Goal: Contribute content: Add original content to the website for others to see

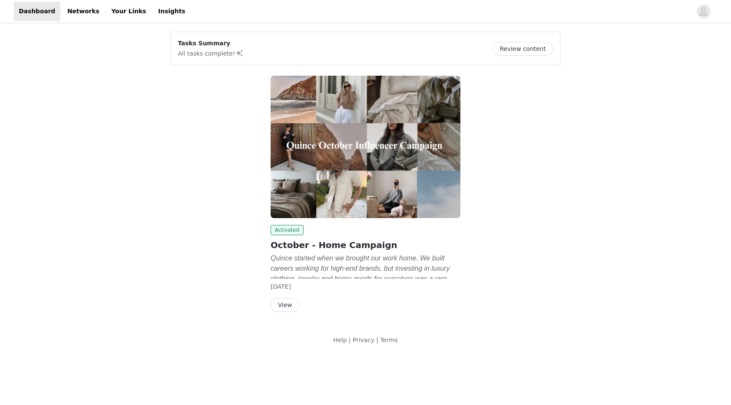
click at [283, 302] on button "View" at bounding box center [285, 305] width 29 height 14
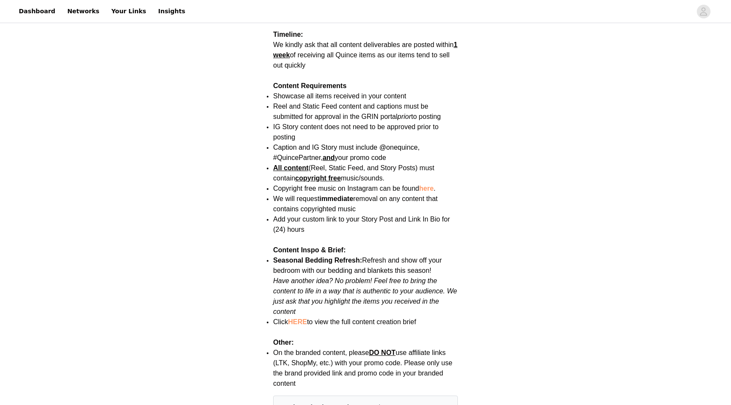
scroll to position [980, 0]
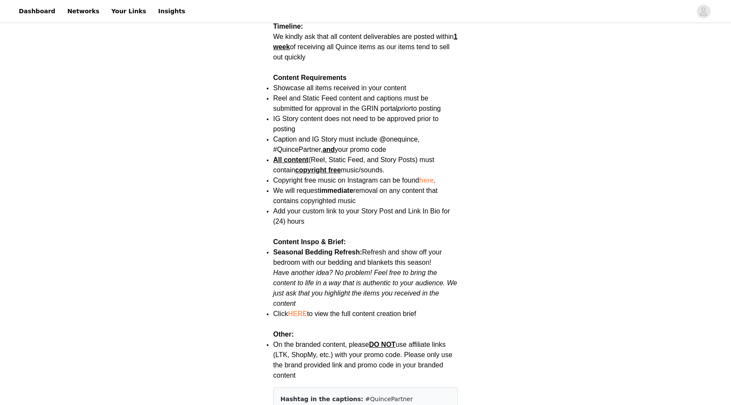
click at [430, 177] on link "here" at bounding box center [426, 180] width 15 height 7
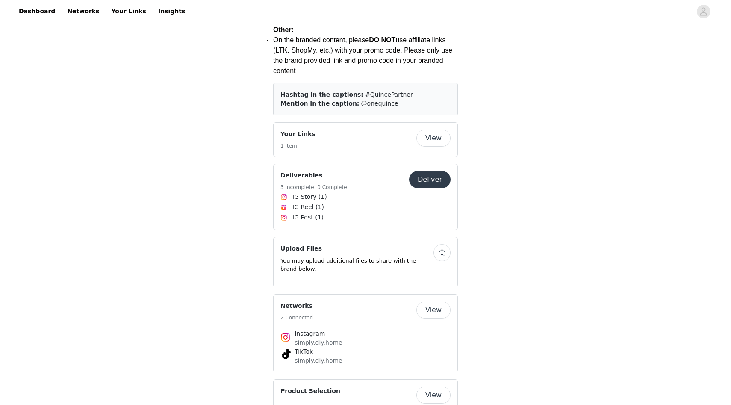
scroll to position [1283, 0]
click at [441, 172] on button "Deliver" at bounding box center [429, 180] width 41 height 17
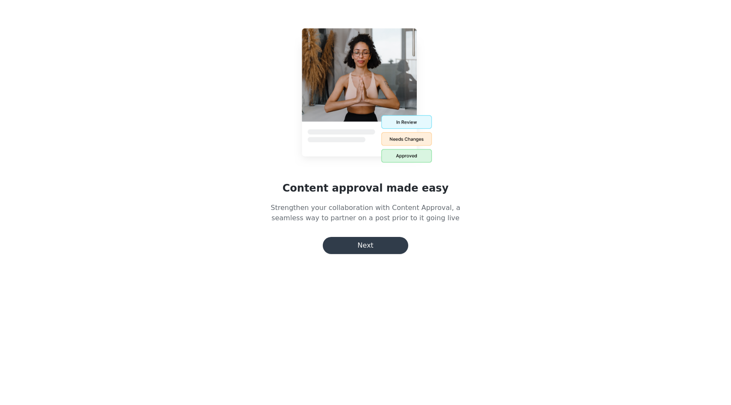
click at [368, 247] on button "Next" at bounding box center [365, 245] width 85 height 17
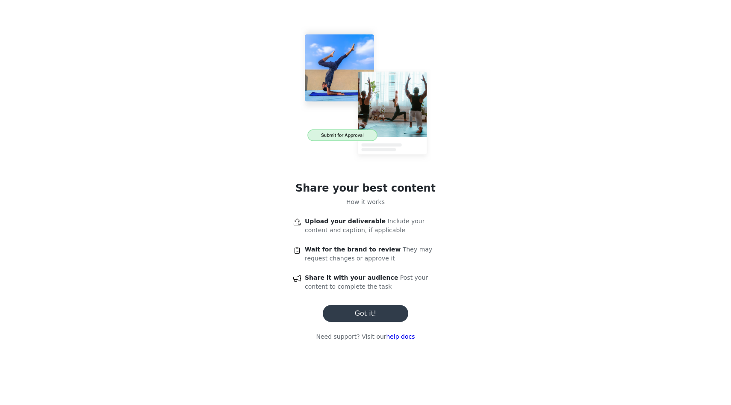
click at [380, 309] on button "Got it!" at bounding box center [365, 313] width 85 height 17
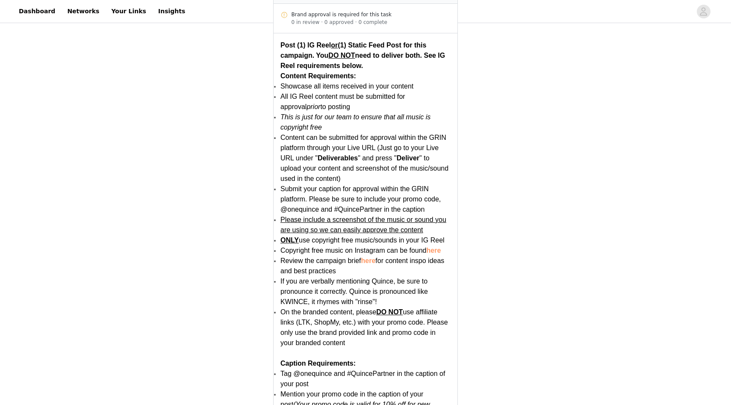
scroll to position [872, 0]
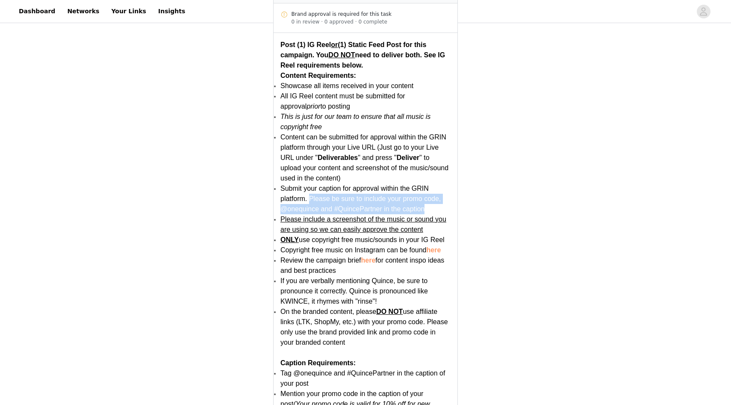
drag, startPoint x: 309, startPoint y: 198, endPoint x: 426, endPoint y: 204, distance: 117.2
click at [425, 204] on li "Submit your caption for approval within the GRIN platform. Please be sure to in…" at bounding box center [365, 198] width 170 height 31
copy span "Please be sure to include your promo code, @onequince and #QuincePartner in the…"
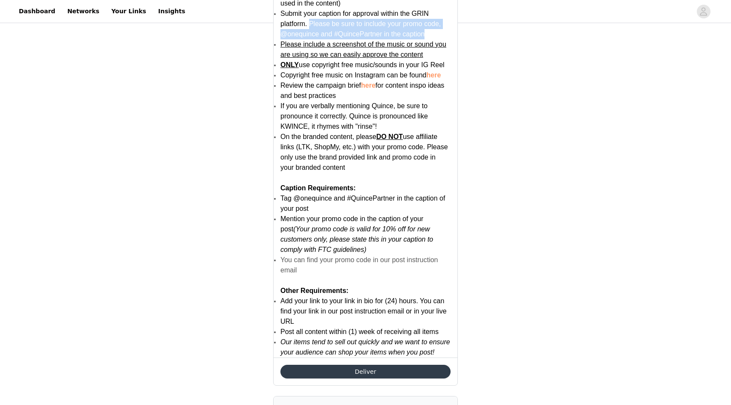
scroll to position [1048, 0]
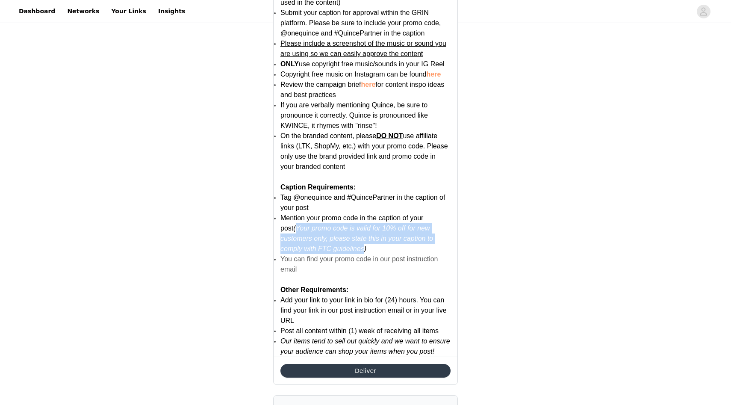
drag, startPoint x: 283, startPoint y: 228, endPoint x: 327, endPoint y: 246, distance: 47.3
click at [327, 246] on em "(Your promo code is valid for 10% off for new customers only, please state this…" at bounding box center [356, 238] width 153 height 28
copy em "Your promo code is valid for 10% off for new customers only, please state this …"
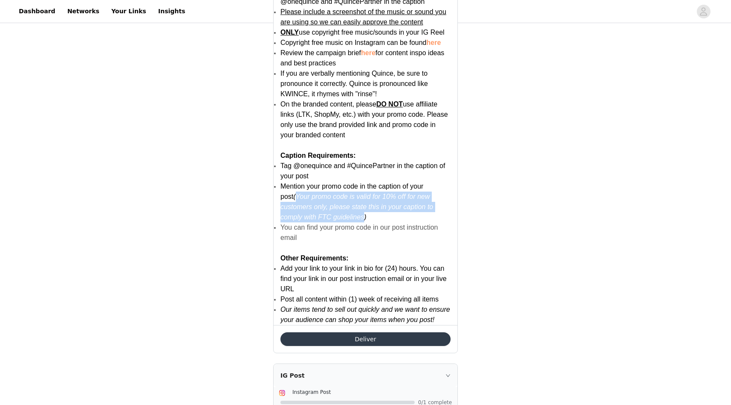
scroll to position [1090, 0]
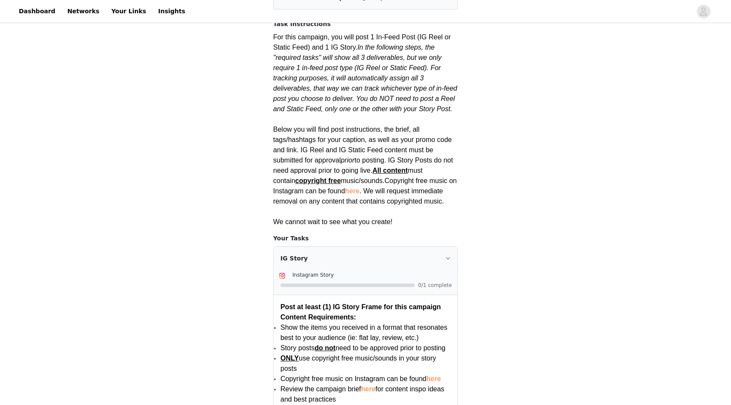
scroll to position [0, 0]
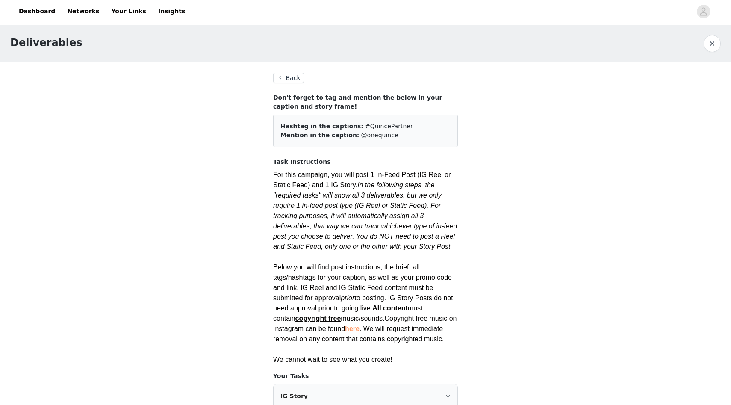
click at [297, 74] on button "Back" at bounding box center [288, 78] width 31 height 10
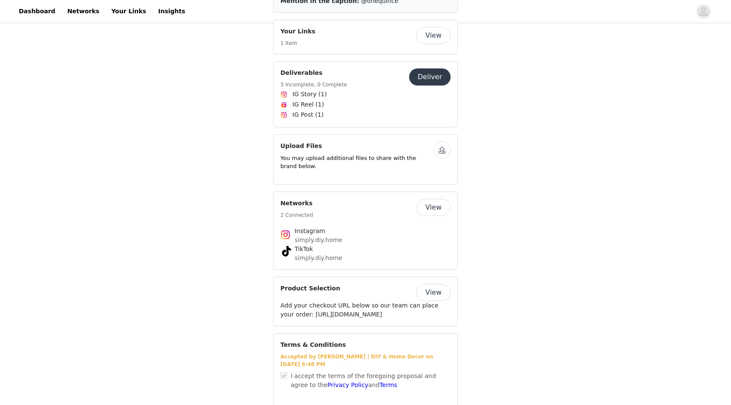
scroll to position [1409, 0]
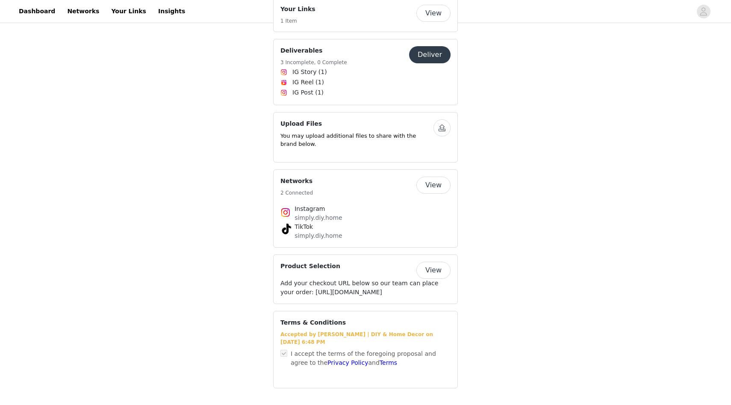
click at [433, 262] on button "View" at bounding box center [433, 270] width 34 height 17
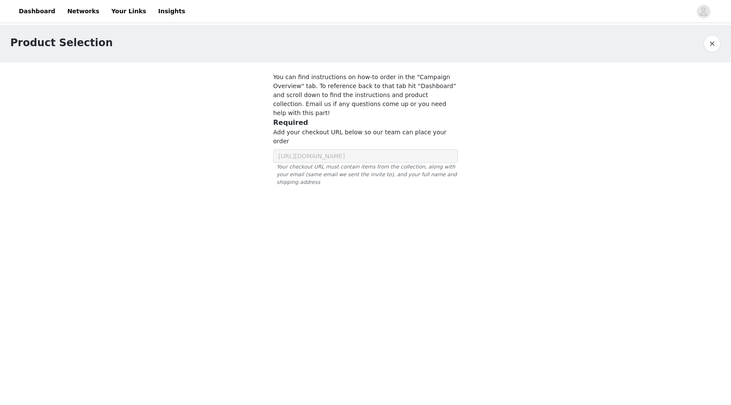
click at [326, 139] on div at bounding box center [365, 137] width 205 height 150
click at [339, 196] on body "Dashboard Networks Your Links Insights Product Selection You can find instructi…" at bounding box center [365, 202] width 731 height 405
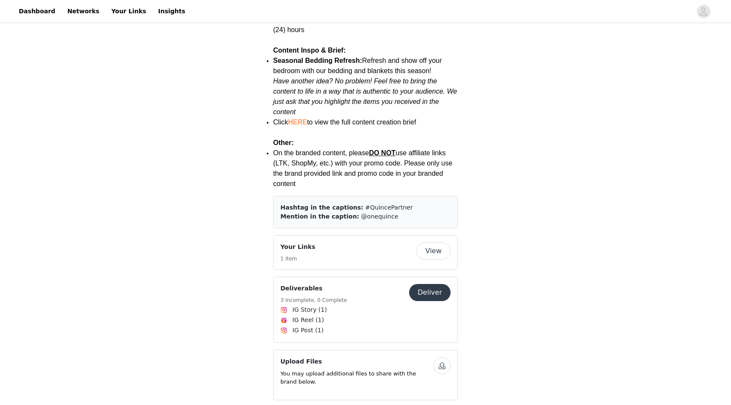
scroll to position [1173, 0]
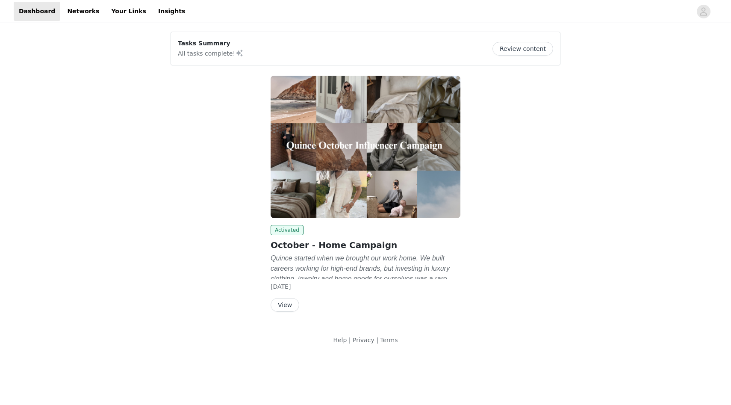
click at [533, 48] on button "Review content" at bounding box center [522, 49] width 61 height 14
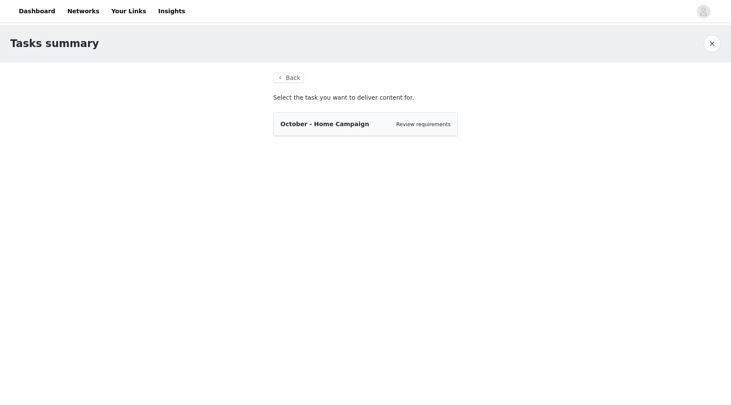
click at [332, 126] on span "October - Home Campaign" at bounding box center [324, 124] width 88 height 7
click at [415, 123] on link "Review requirements" at bounding box center [423, 124] width 54 height 6
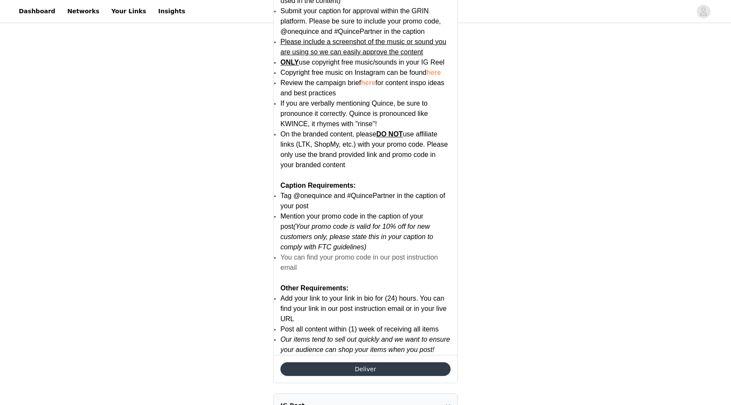
scroll to position [1051, 0]
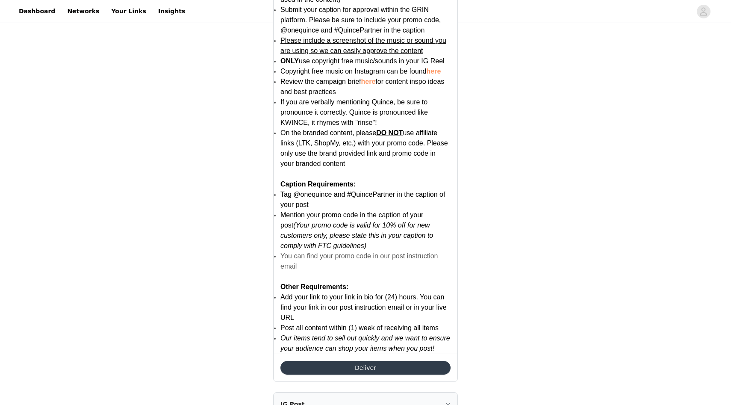
click at [364, 367] on button "Deliver" at bounding box center [365, 368] width 170 height 14
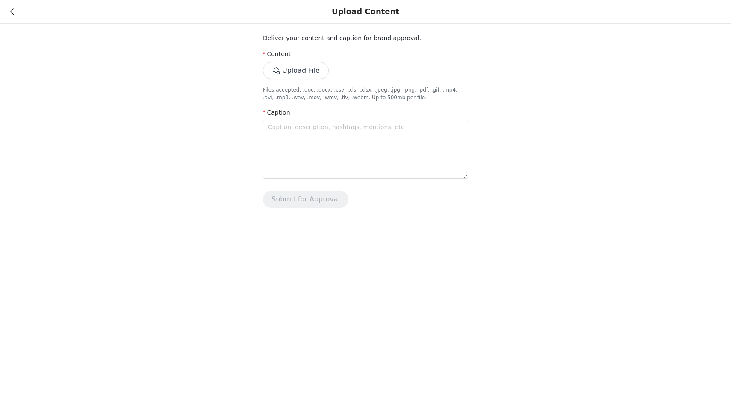
click at [381, 75] on div "Upload File" at bounding box center [365, 70] width 205 height 17
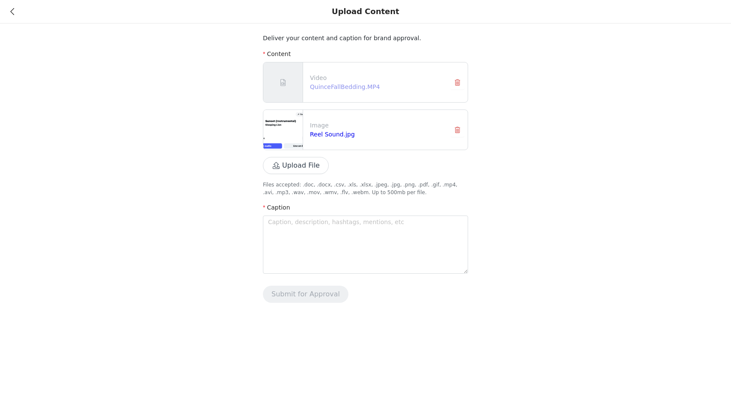
click at [332, 88] on link "QuinceFallBedding.MP4" at bounding box center [345, 86] width 70 height 7
click at [288, 244] on textarea at bounding box center [365, 244] width 205 height 58
paste textarea "🍂 Fall is officially here, and I couldn’t resist refreshing our bedroom with co…"
type textarea "🍂 Fall is officially here, and I couldn’t resist refreshing our bedroom with co…"
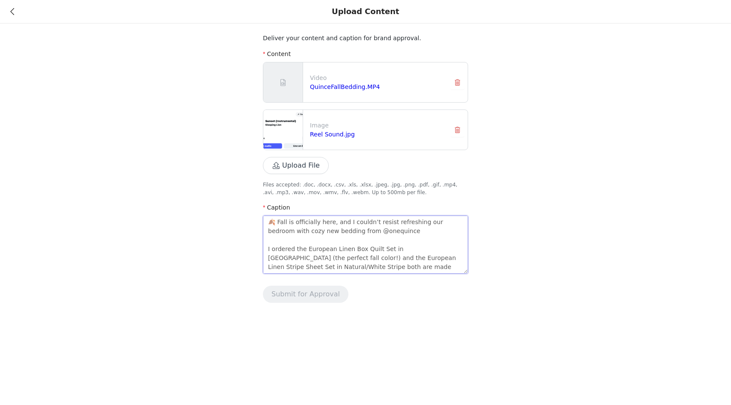
scroll to position [78, 0]
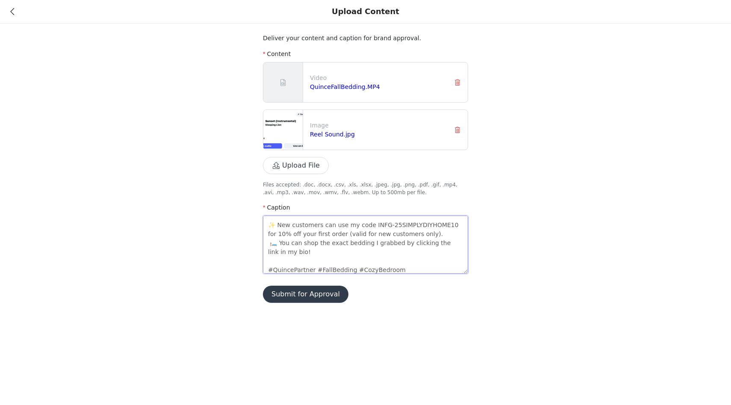
type textarea "🍂 Fall is officially here, and I couldn’t resist refreshing our bedroom with co…"
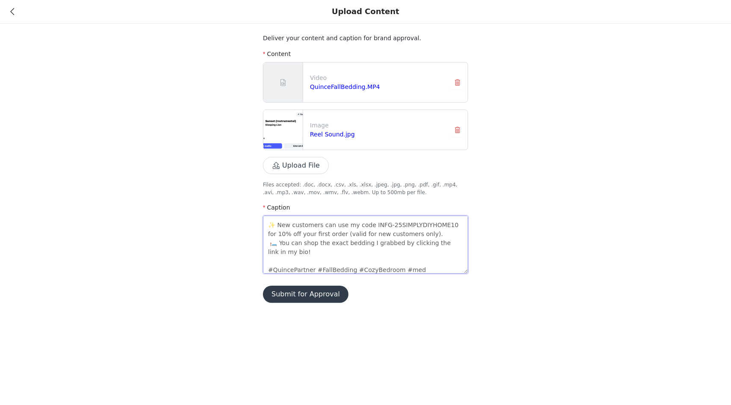
type textarea "🍂 Fall is officially here, and I couldn’t resist refreshing our bedroom with co…"
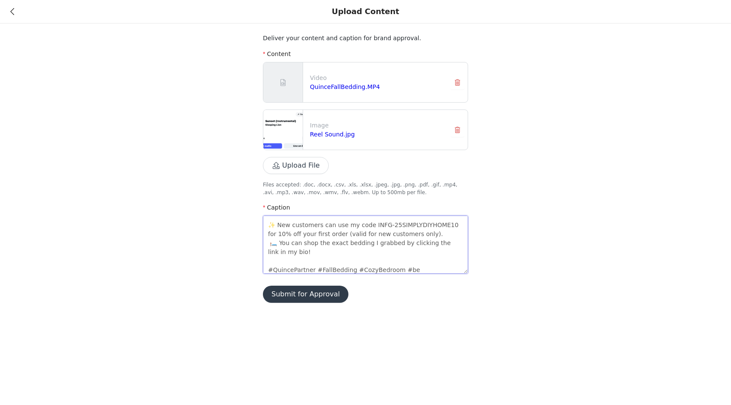
type textarea "🍂 Fall is officially here, and I couldn’t resist refreshing our bedroom with co…"
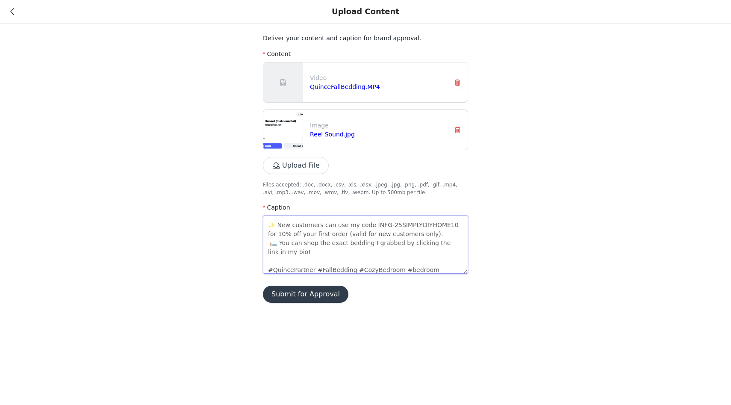
type textarea "🍂 Fall is officially here, and I couldn’t resist refreshing our bedroom with co…"
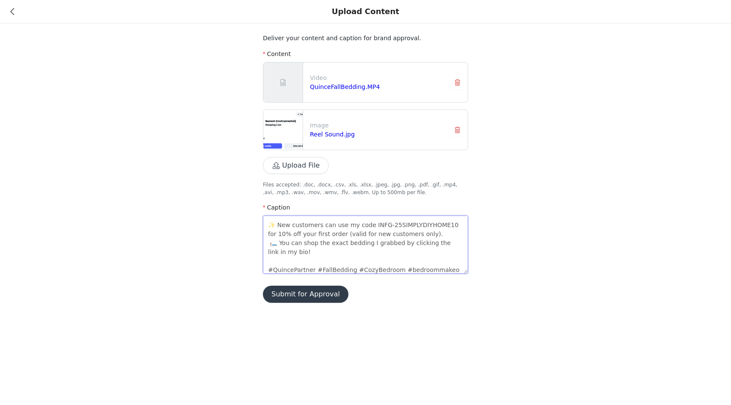
type textarea "🍂 Fall is officially here, and I couldn’t resist refreshing our bedroom with co…"
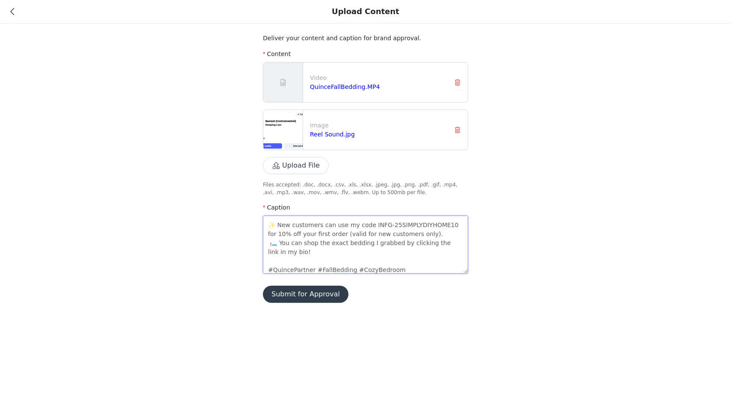
type textarea "🍂 Fall is officially here, and I couldn’t resist refreshing our bedroom with co…"
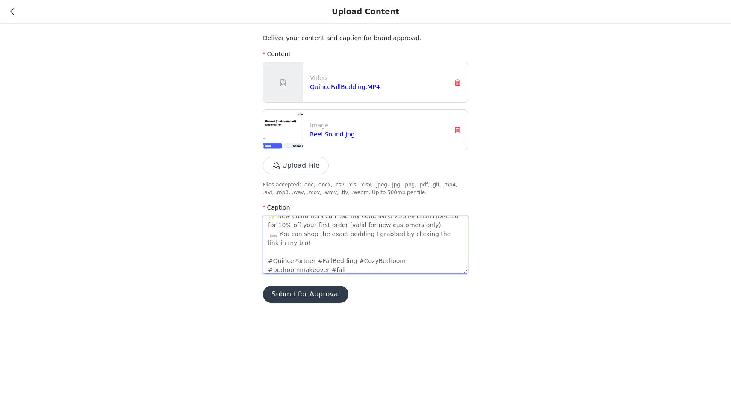
type textarea "🍂 Fall is officially here, and I couldn’t resist refreshing our bedroom with co…"
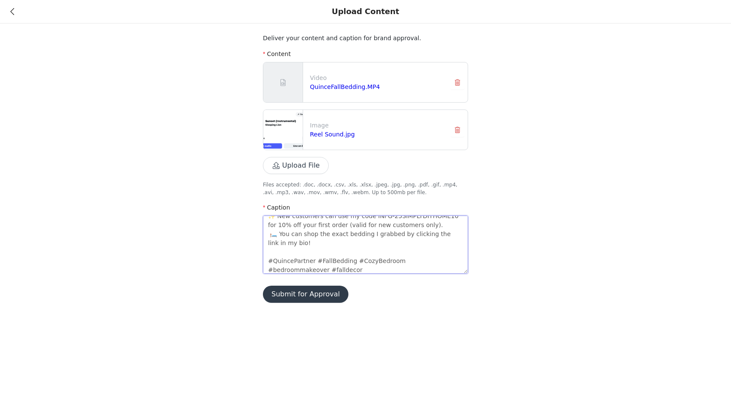
type textarea "🍂 Fall is officially here, and I couldn’t resist refreshing our bedroom with co…"
click at [476, 286] on div "Deliver your content and caption for brand approval. Content Video QuinceFallBe…" at bounding box center [365, 156] width 731 height 313
click at [295, 297] on button "Submit for Approval" at bounding box center [305, 294] width 85 height 17
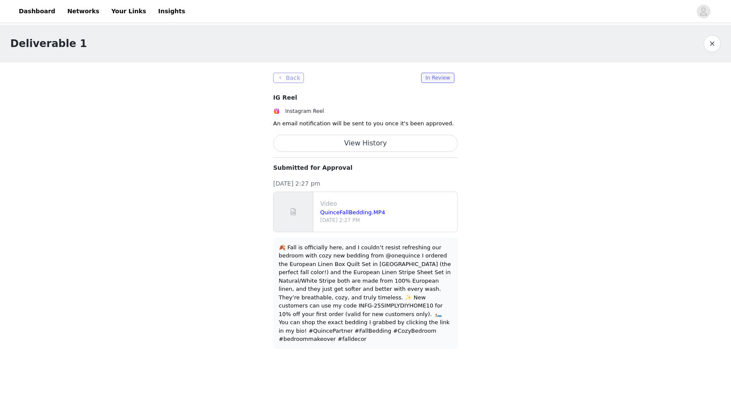
click at [296, 77] on button "Back" at bounding box center [288, 78] width 31 height 10
